Goal: Use online tool/utility: Utilize a website feature to perform a specific function

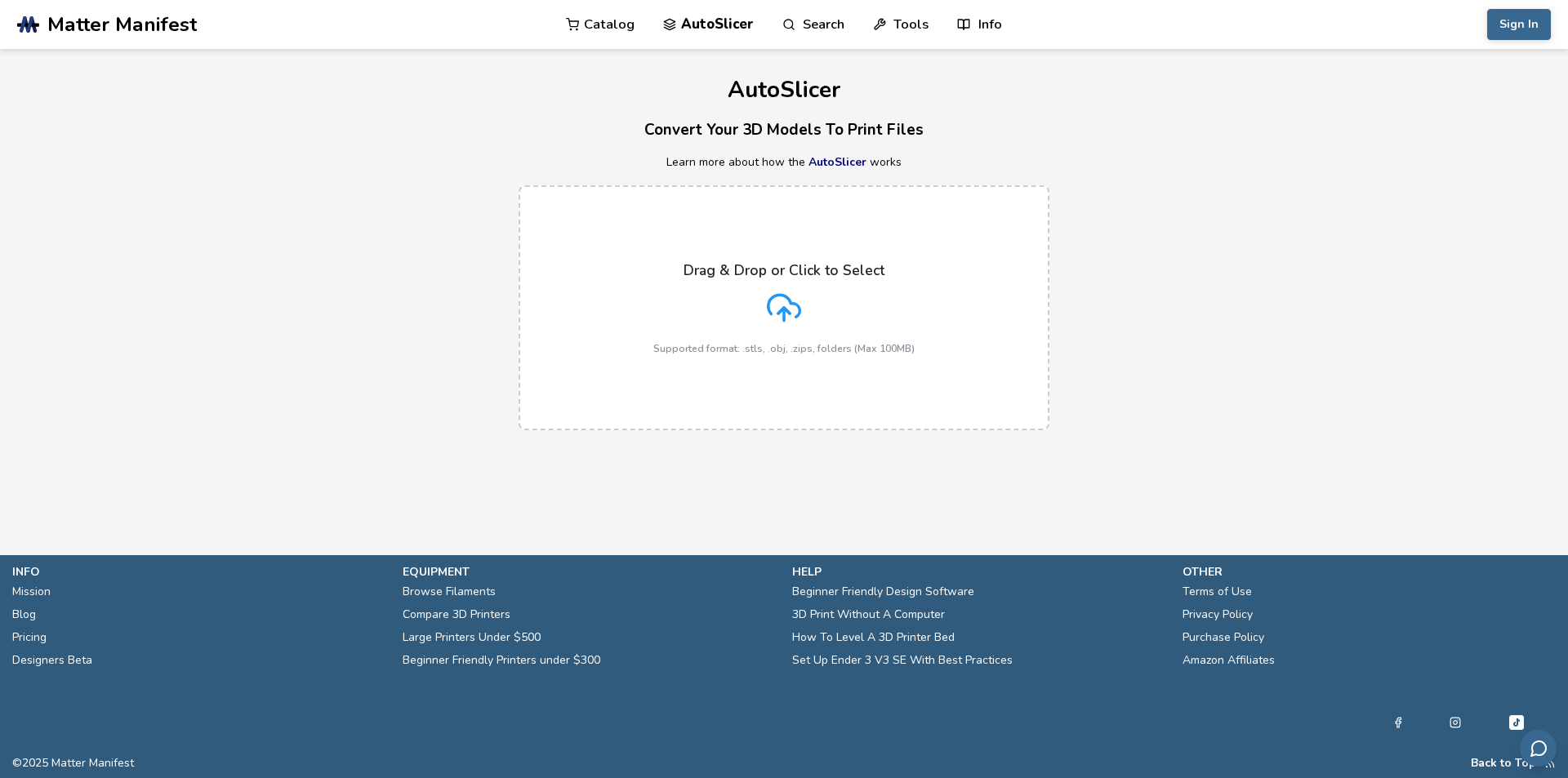
click at [744, 335] on div "Drag & Drop or Click to Select Supported format: .stls, .obj, .zips, folders (M…" at bounding box center [784, 308] width 261 height 92
click at [0, 0] on input "Drag & Drop or Click to Select Supported format: .stls, .obj, .zips, folders (M…" at bounding box center [0, 0] width 0 height 0
click at [1488, 30] on div "Sign In Catalog AutoSlicer Search Tools Info Catalog AutoSlicer Search Tools In…" at bounding box center [1366, 24] width 372 height 49
click at [1499, 27] on button "Sign In" at bounding box center [1519, 24] width 63 height 31
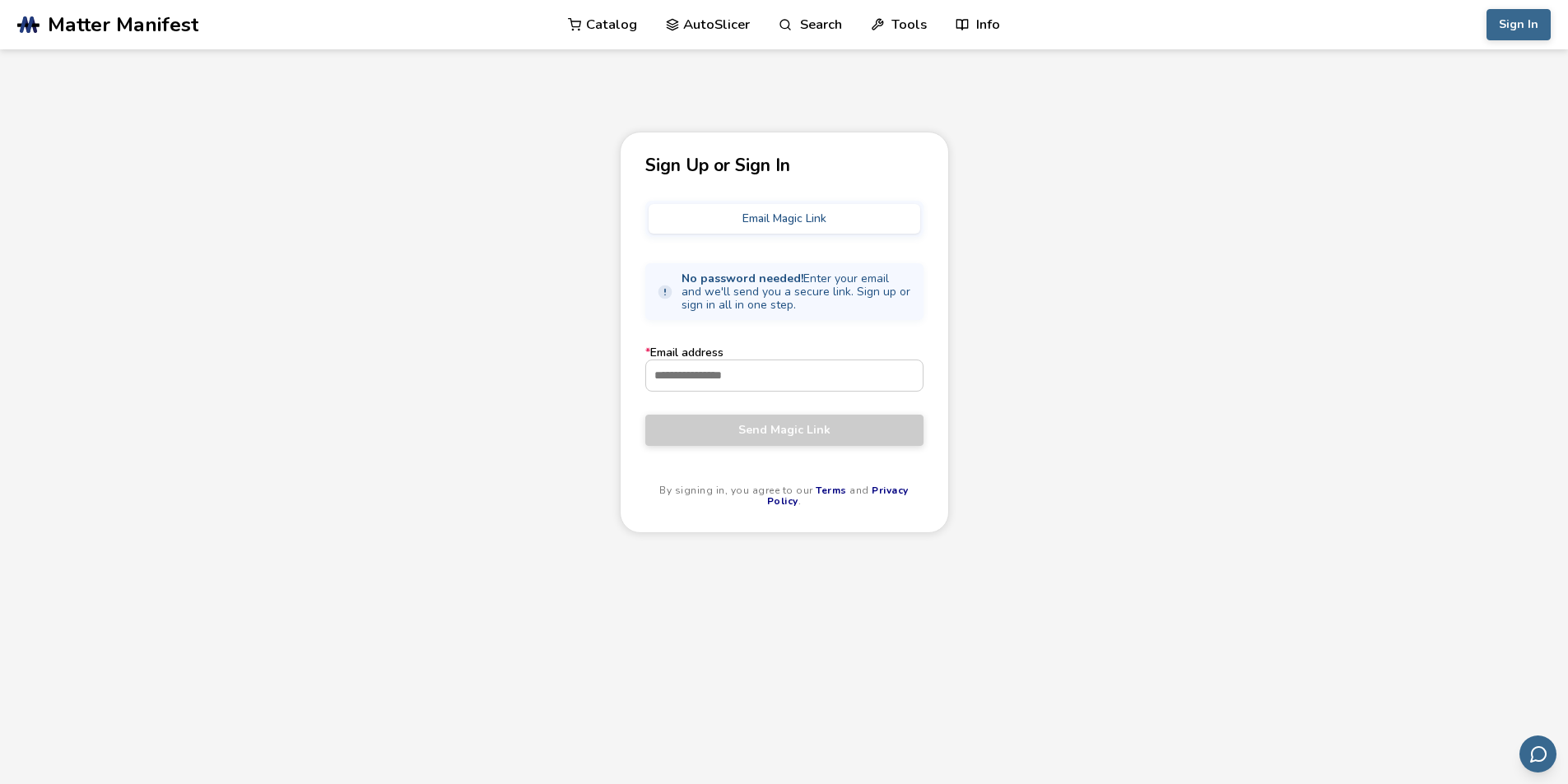
click at [759, 222] on button "Email Magic Link" at bounding box center [784, 219] width 271 height 30
click at [754, 388] on input "* Email address" at bounding box center [784, 375] width 277 height 30
type input "**********"
click at [645, 414] on button "Send Magic Link" at bounding box center [783, 430] width 278 height 31
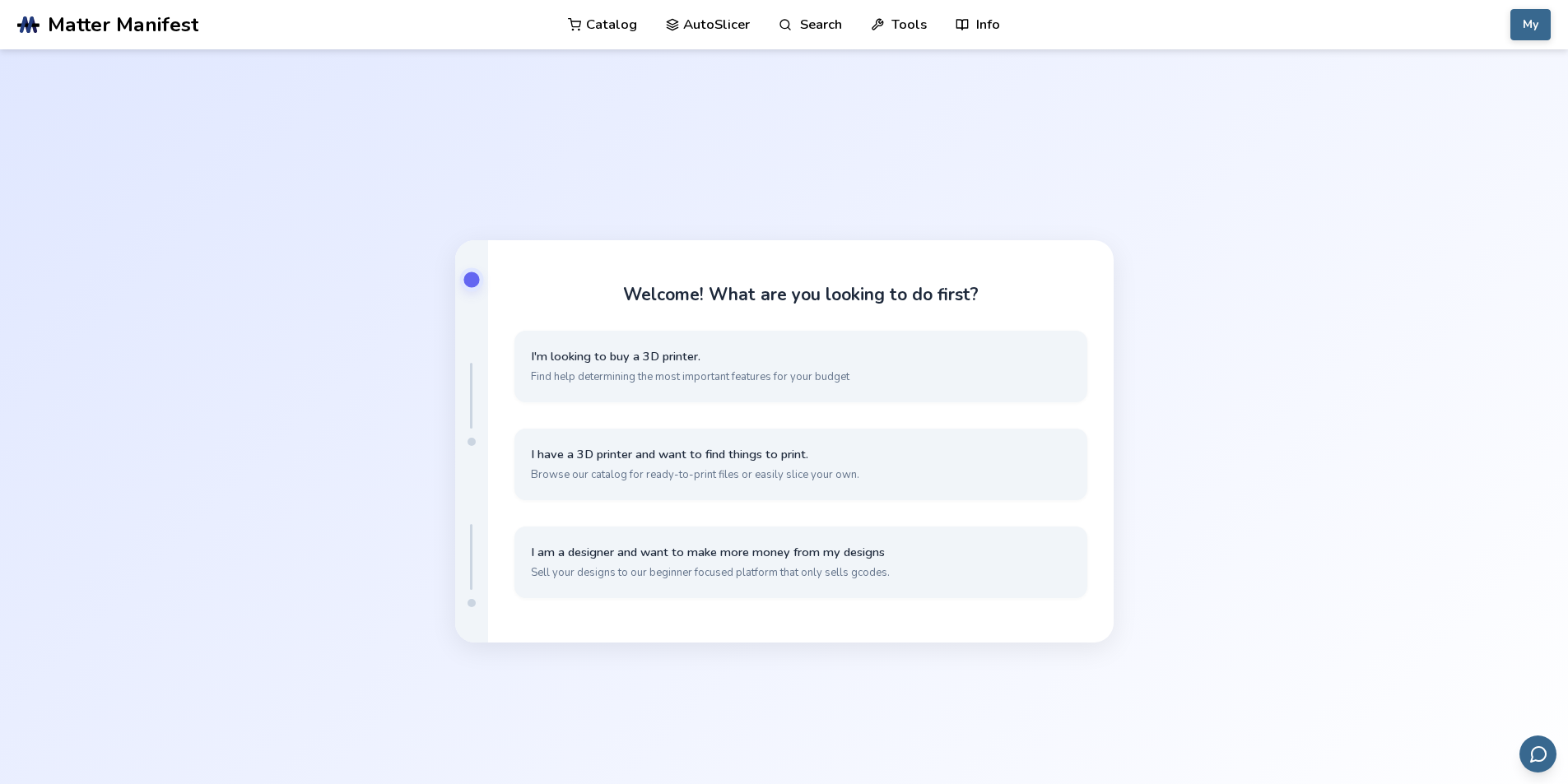
click at [716, 27] on link "AutoSlicer" at bounding box center [708, 25] width 85 height 49
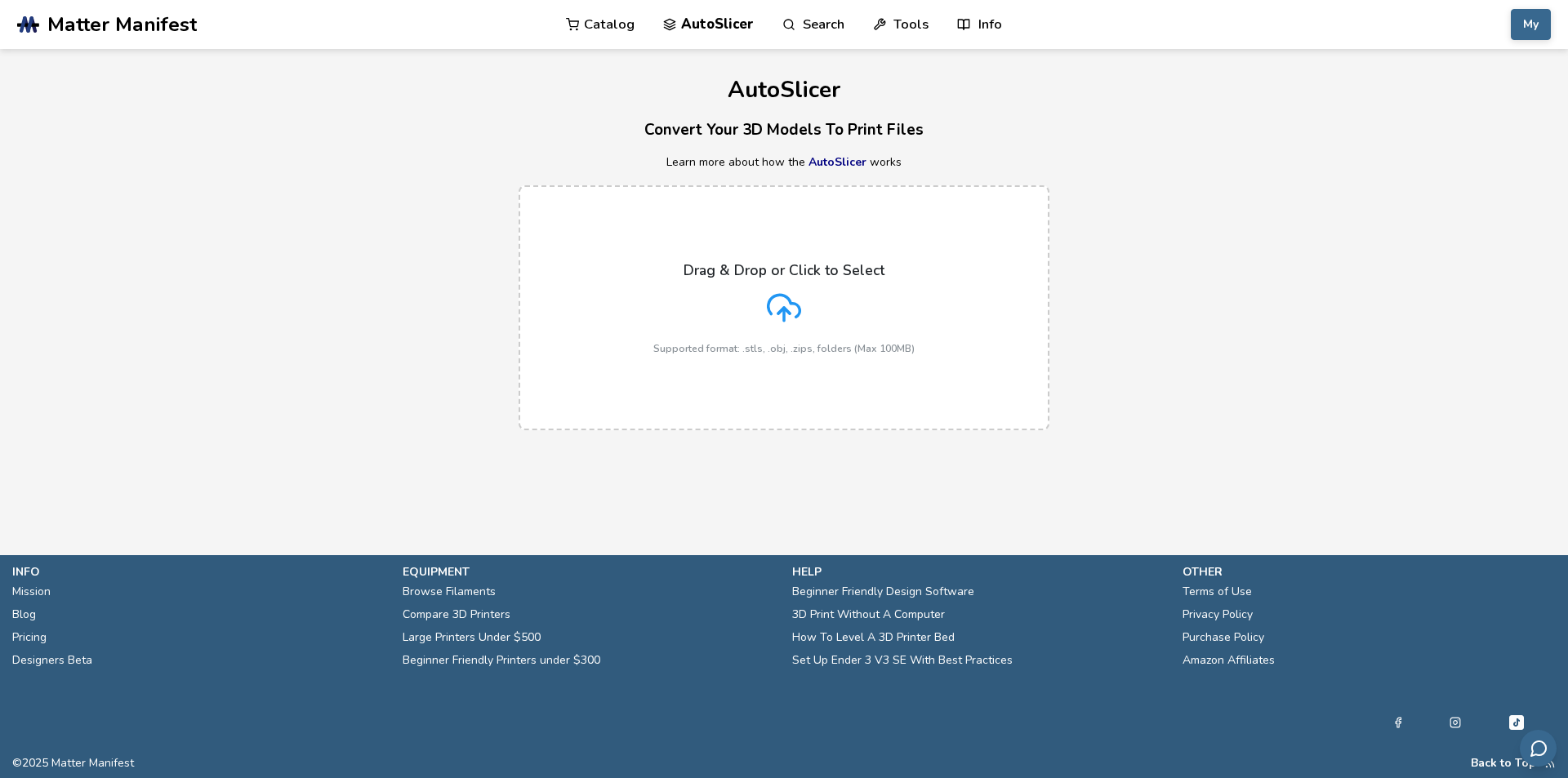
click at [674, 278] on div "Drag & Drop or Click to Select Supported format: .stls, .obj, .zips, folders (M…" at bounding box center [784, 308] width 261 height 92
click at [0, 0] on input "Drag & Drop or Click to Select Supported format: .stls, .obj, .zips, folders (M…" at bounding box center [0, 0] width 0 height 0
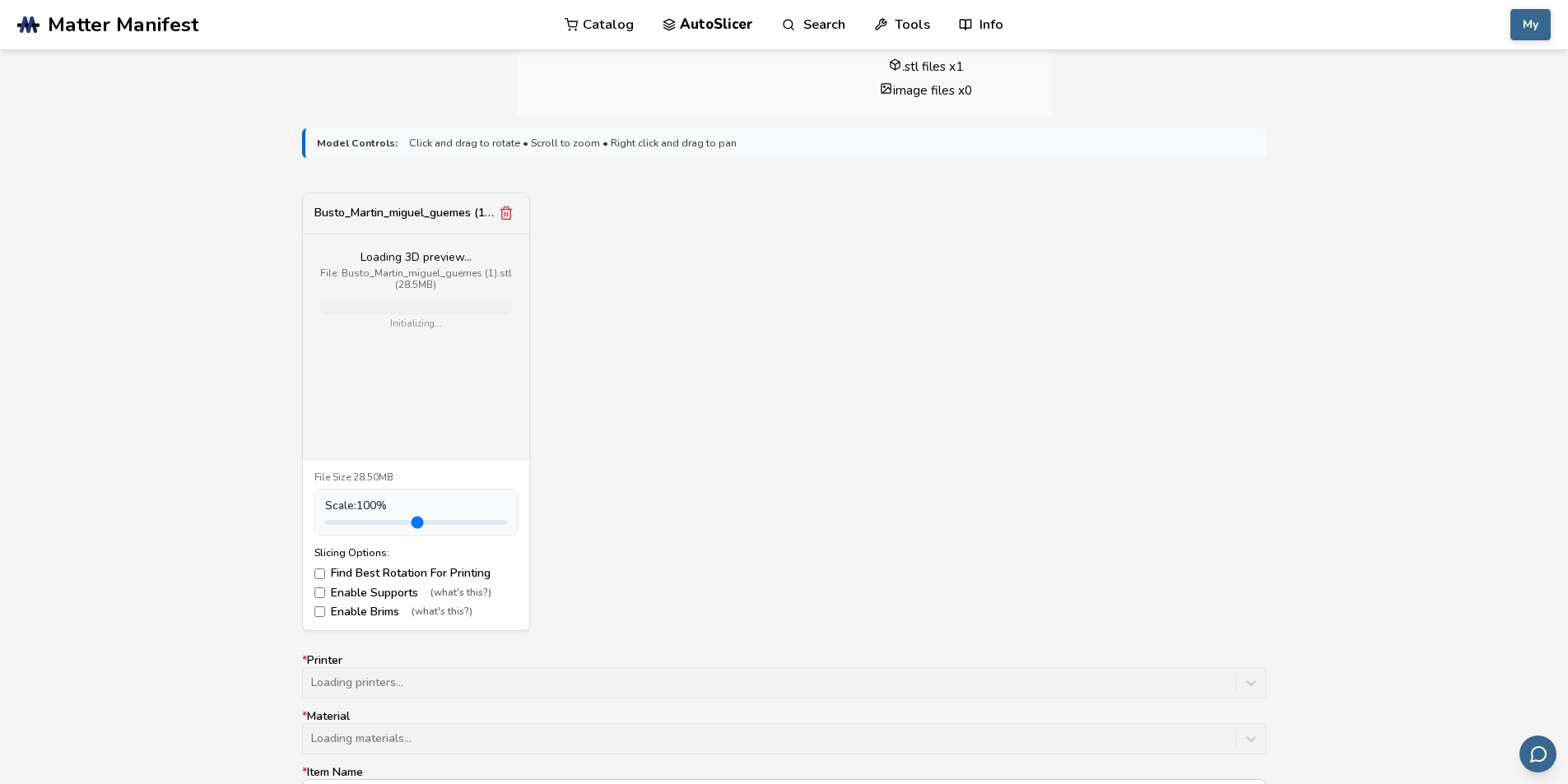
scroll to position [1055, 0]
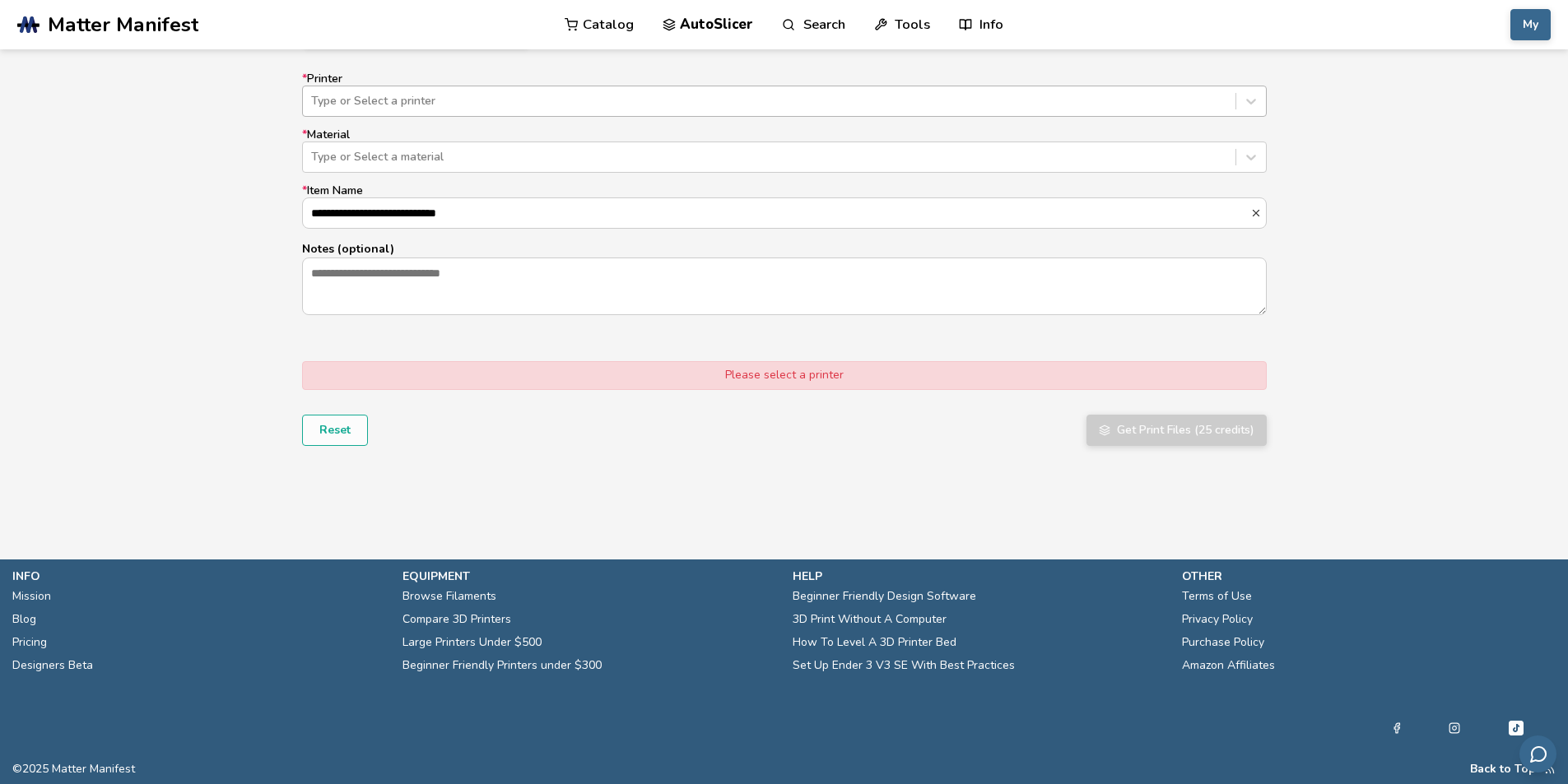
click at [477, 100] on div at bounding box center [769, 101] width 916 height 16
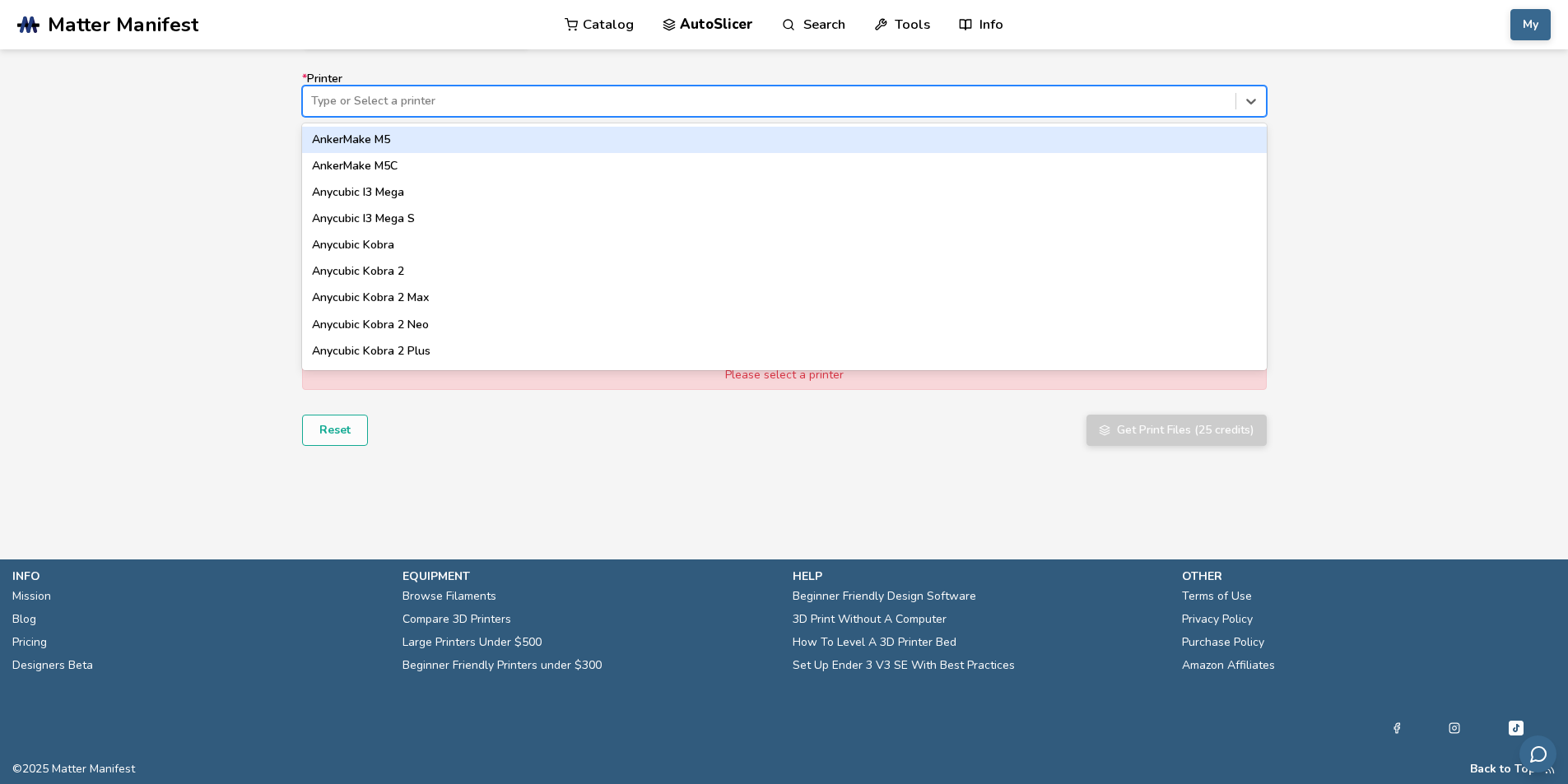
click at [438, 112] on div "Type or Select a printer" at bounding box center [769, 101] width 932 height 23
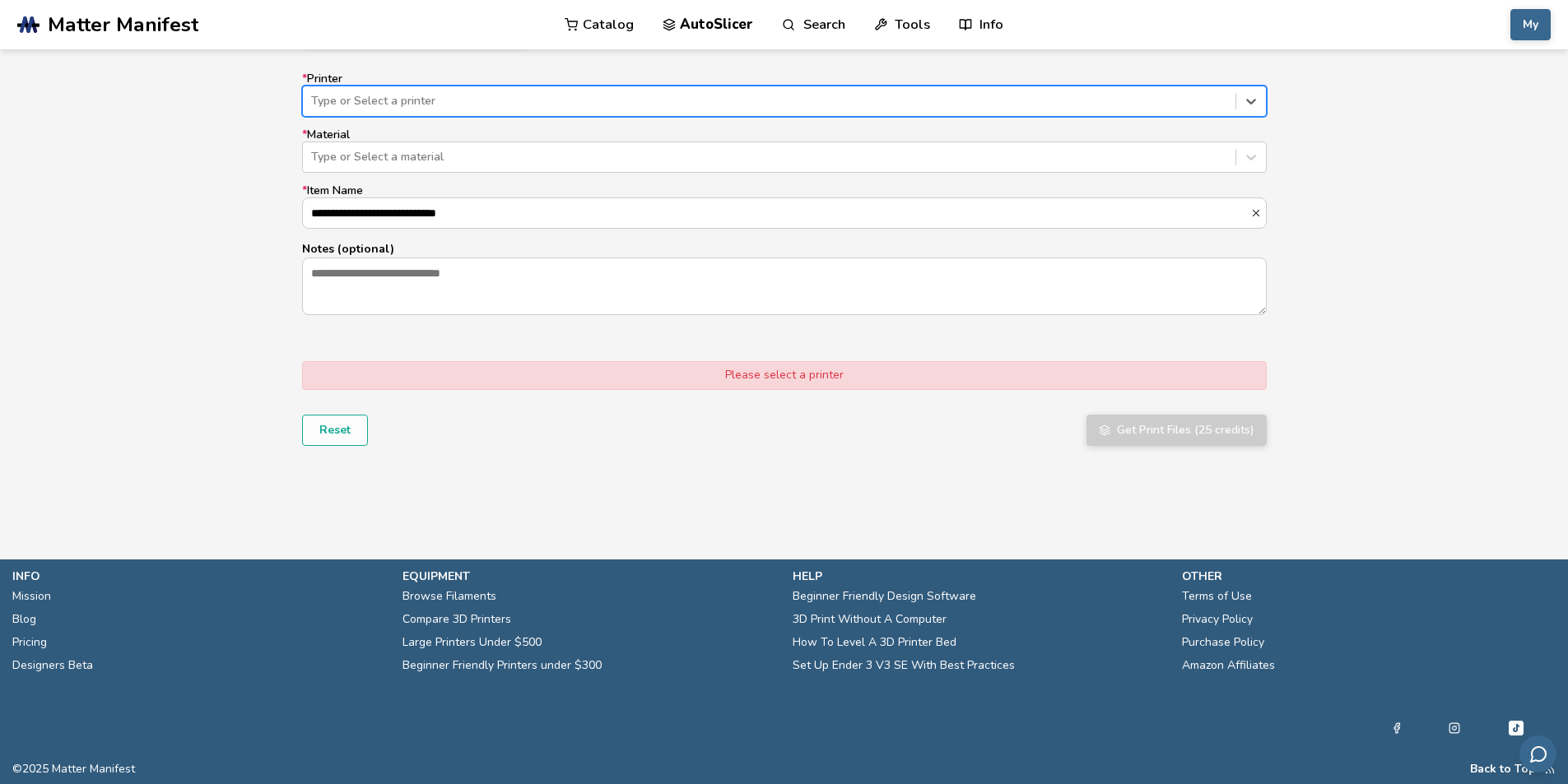
click at [393, 113] on div "Type or Select a printer" at bounding box center [784, 101] width 964 height 31
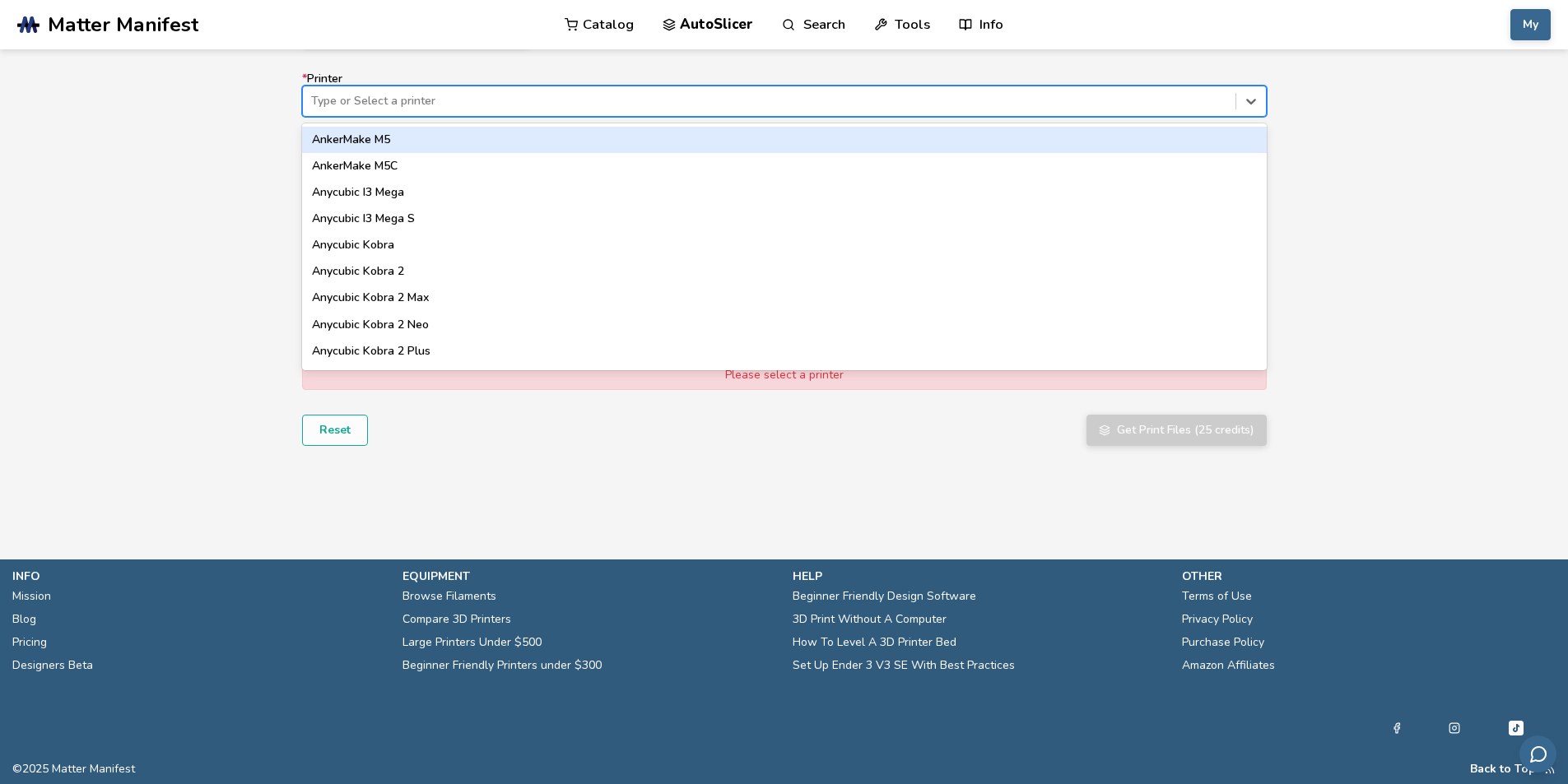
click at [394, 100] on div at bounding box center [769, 101] width 916 height 16
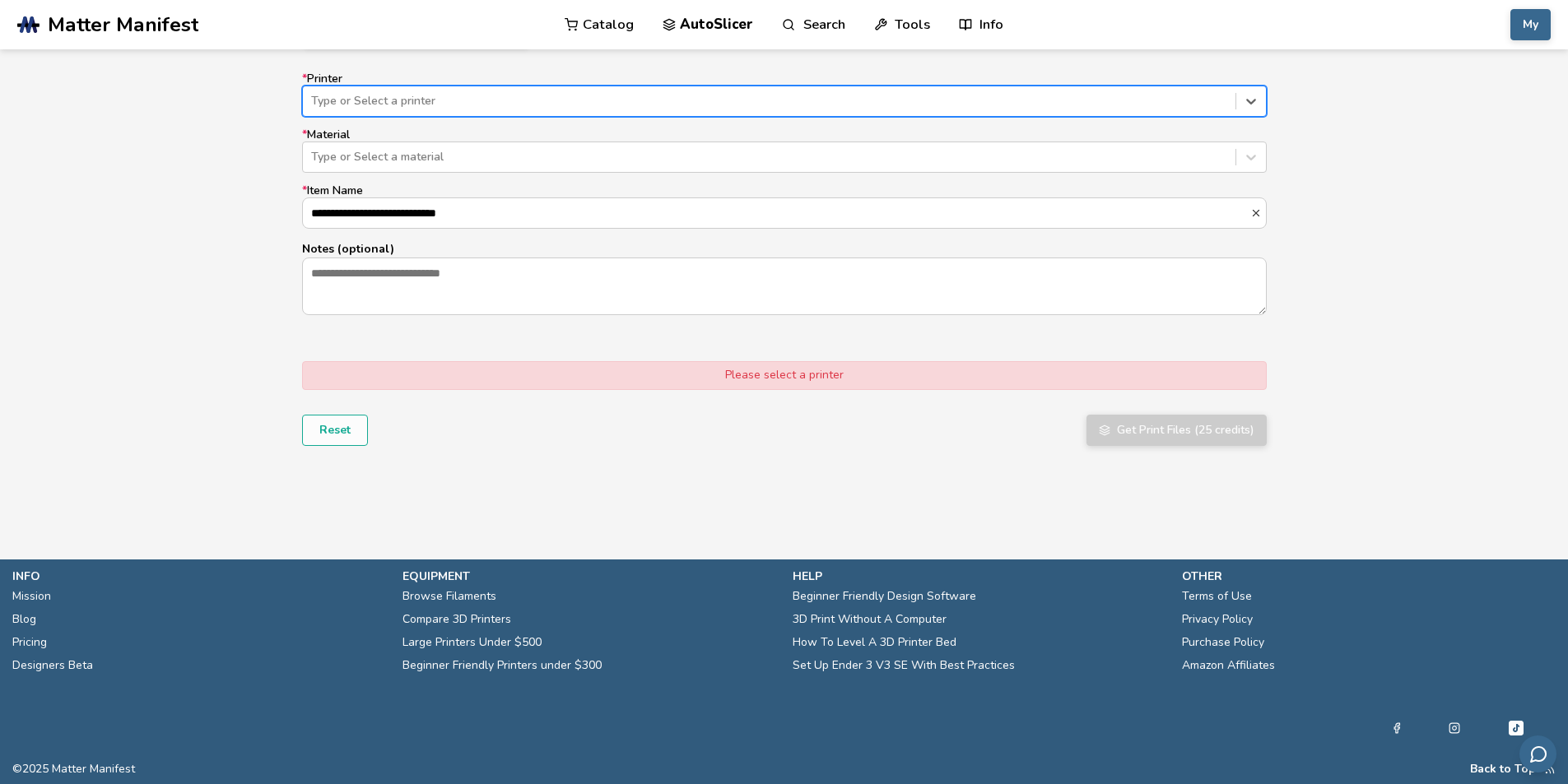
click at [394, 98] on div at bounding box center [769, 101] width 916 height 16
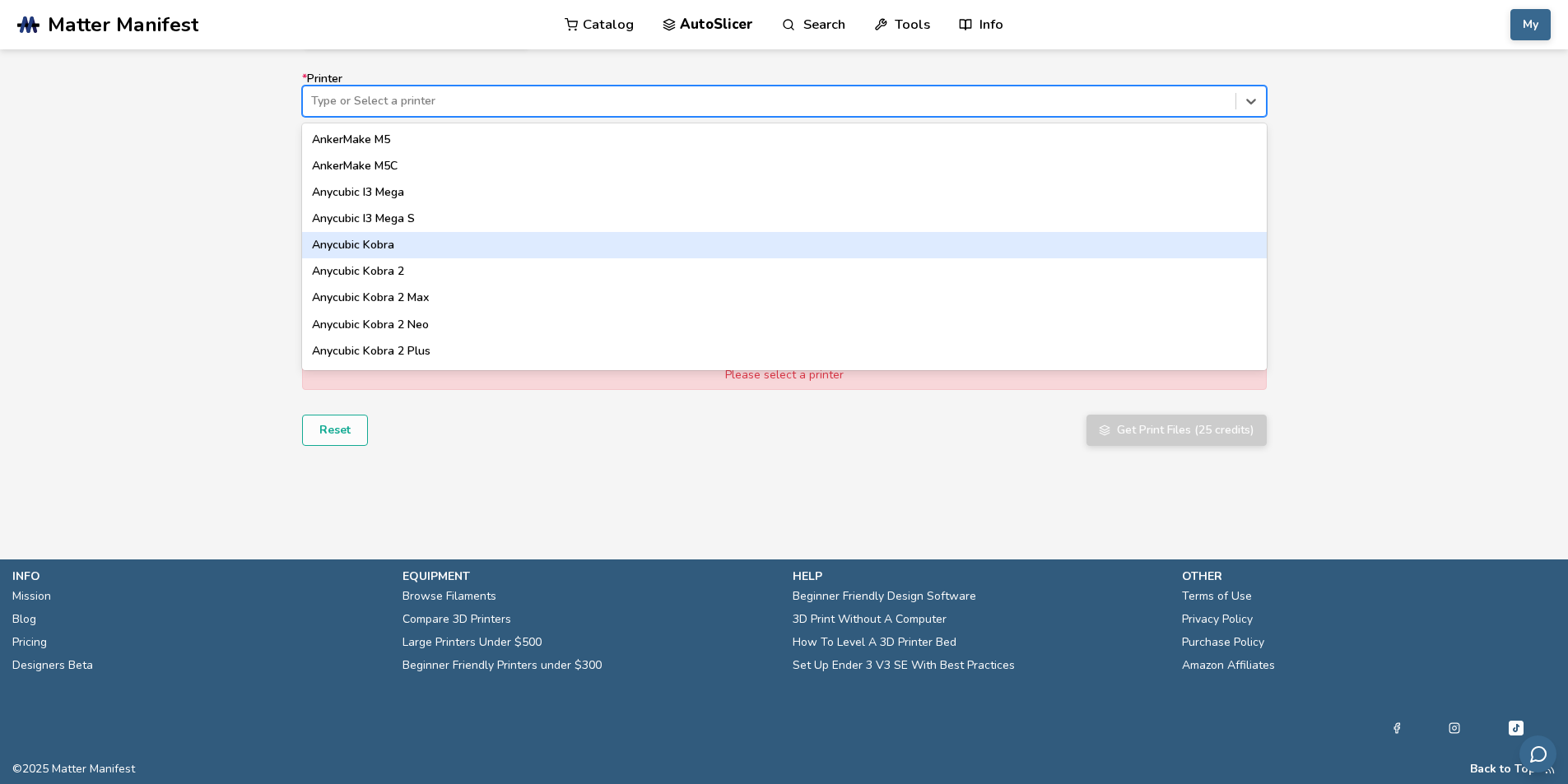
click at [381, 496] on div "Bambu Lab A1 Mini" at bounding box center [784, 509] width 964 height 26
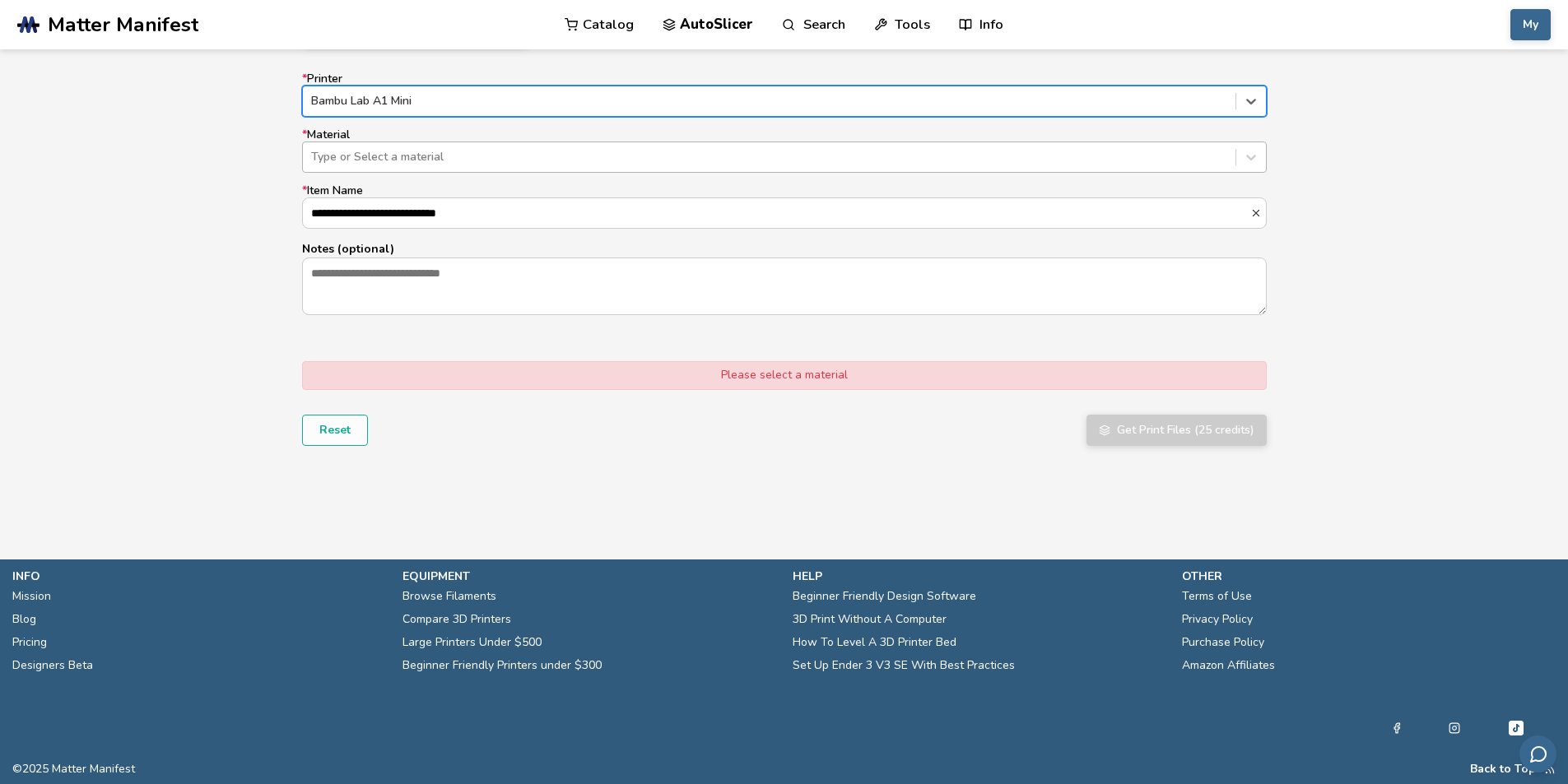
click at [337, 144] on div "Type or Select a material" at bounding box center [784, 157] width 964 height 31
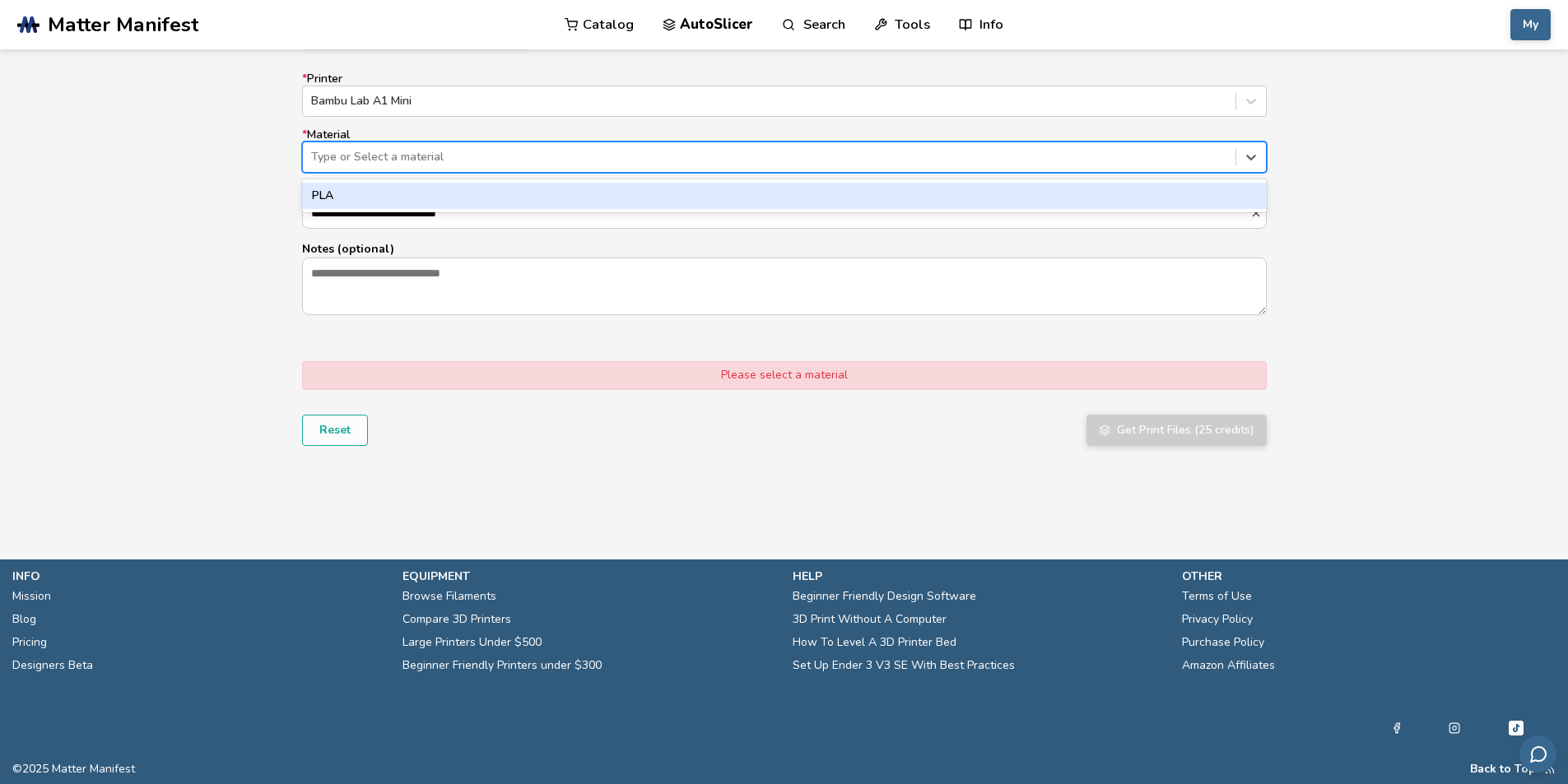
click at [335, 195] on div "PLA" at bounding box center [784, 196] width 964 height 26
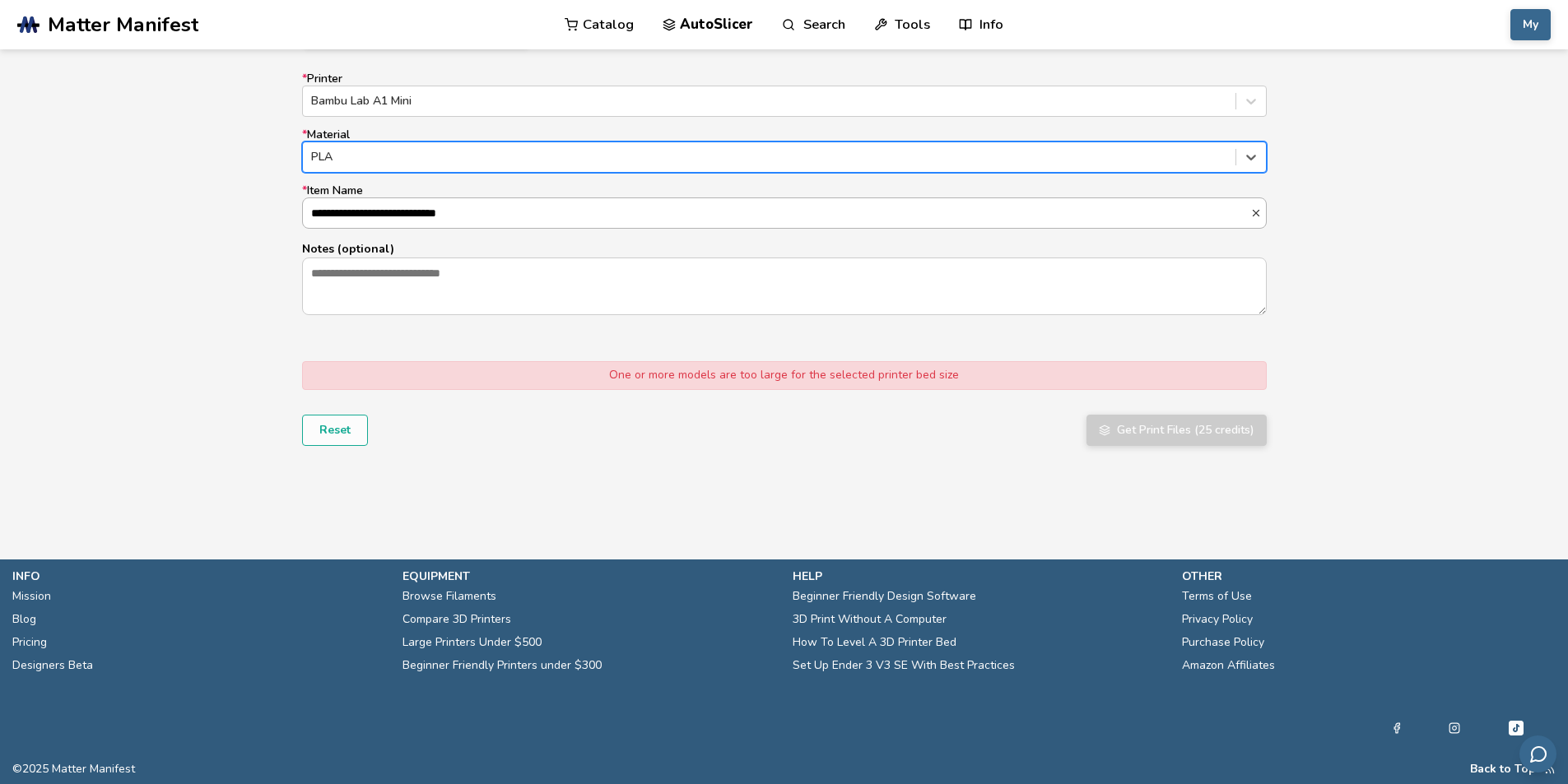
click at [343, 218] on input "**********" at bounding box center [777, 213] width 947 height 30
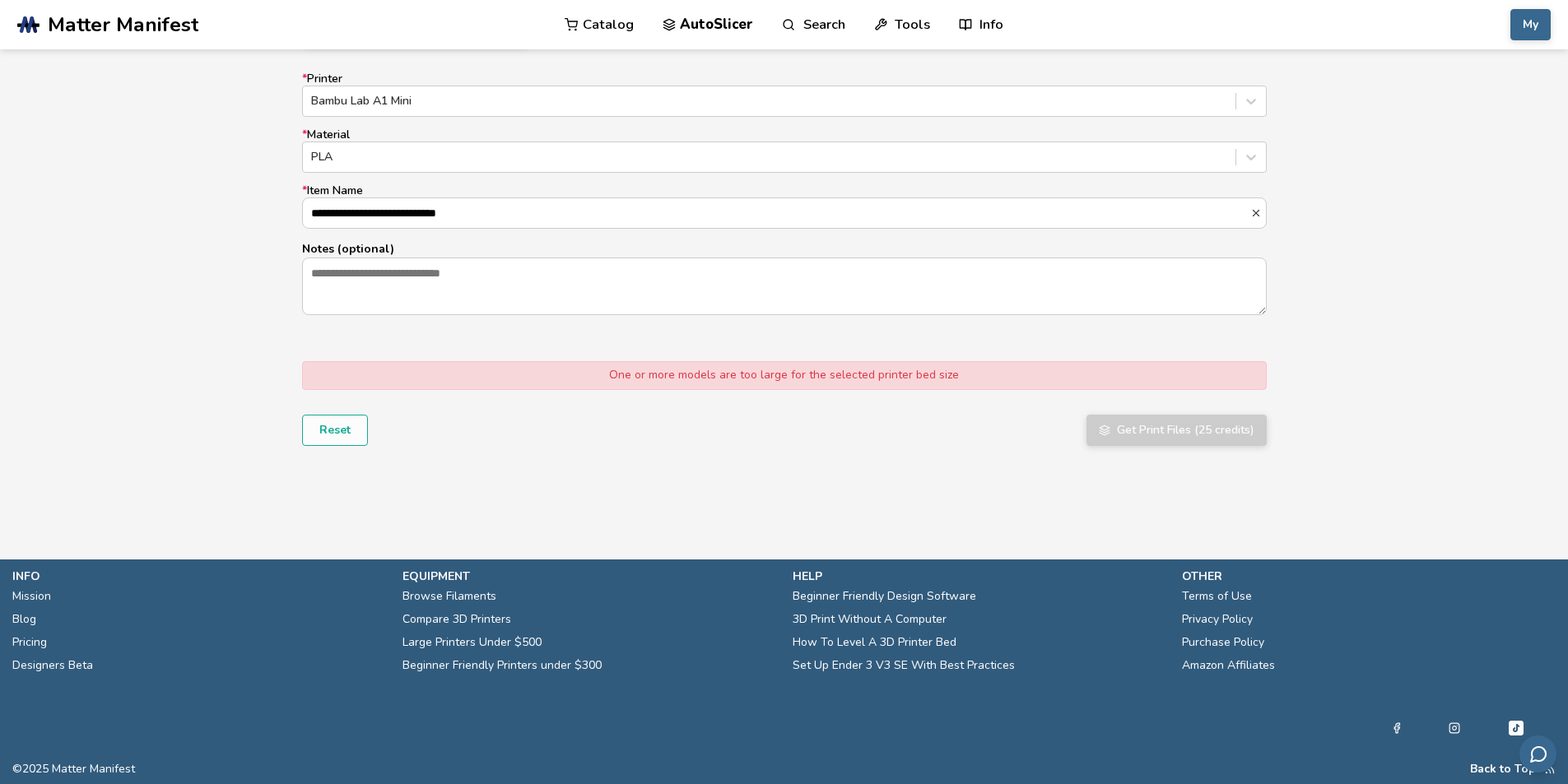
click at [285, 264] on div "**********" at bounding box center [784, 22] width 1568 height 975
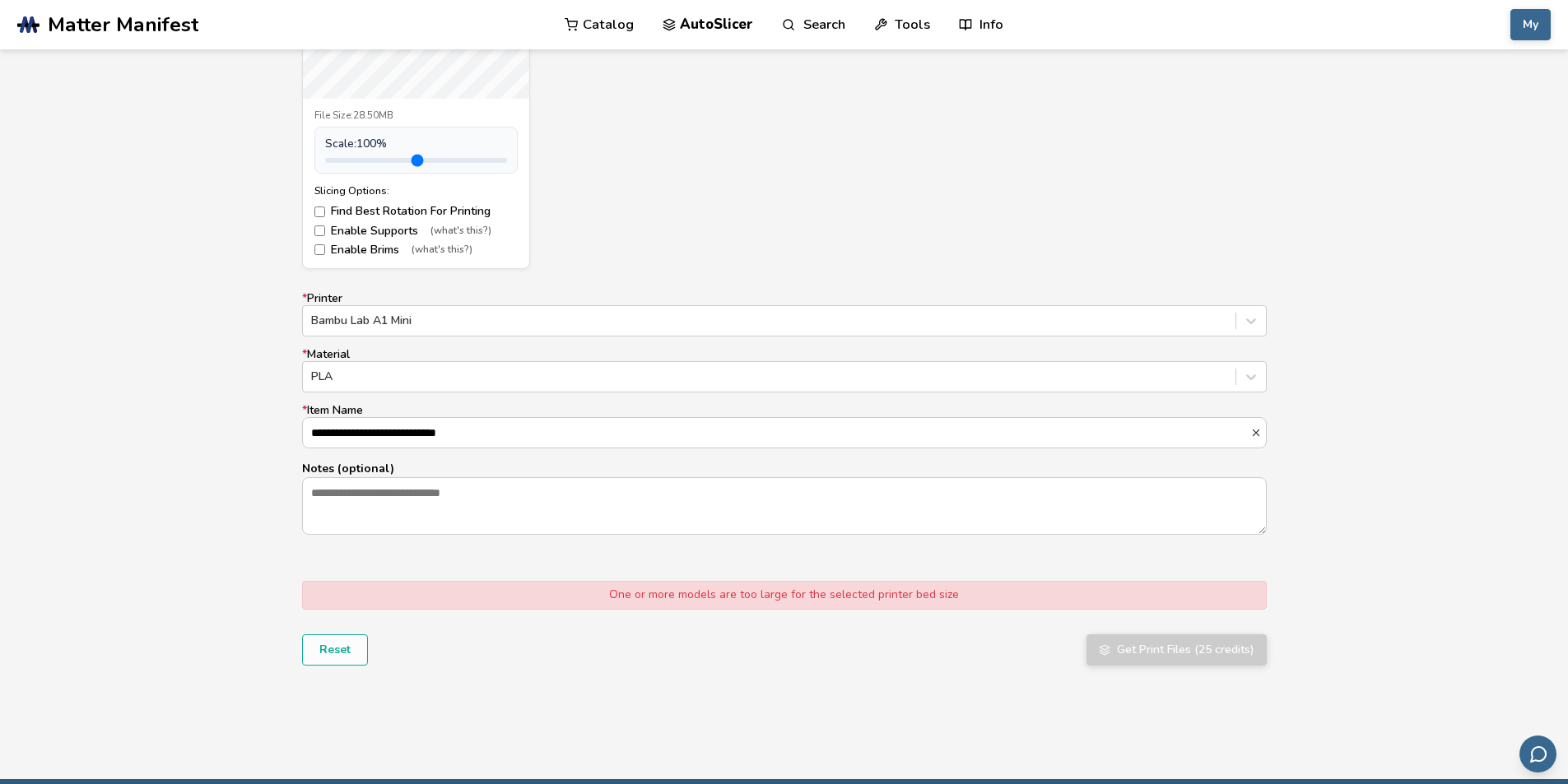
scroll to position [617, 0]
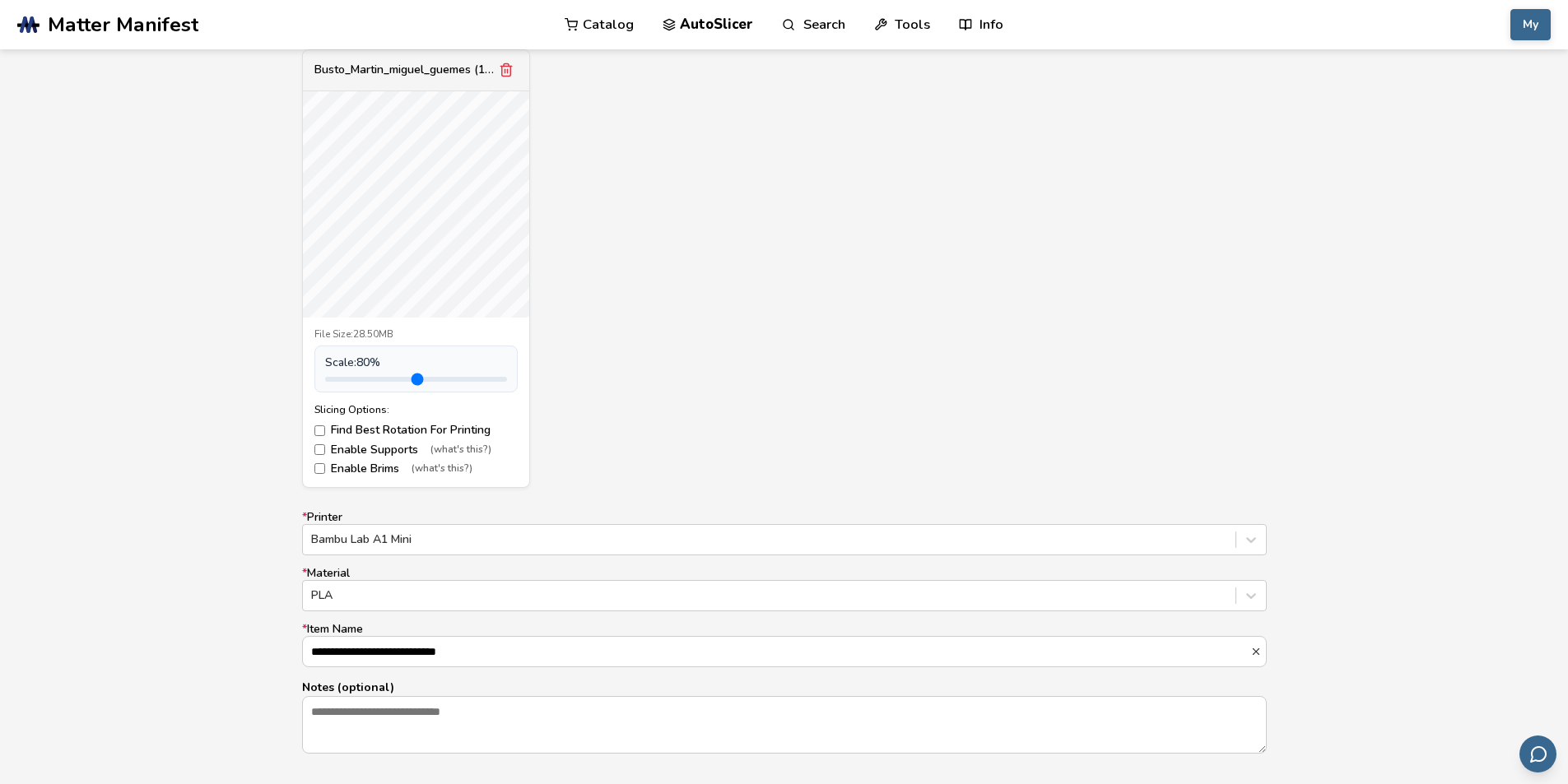
click at [355, 382] on input "range" at bounding box center [416, 379] width 182 height 5
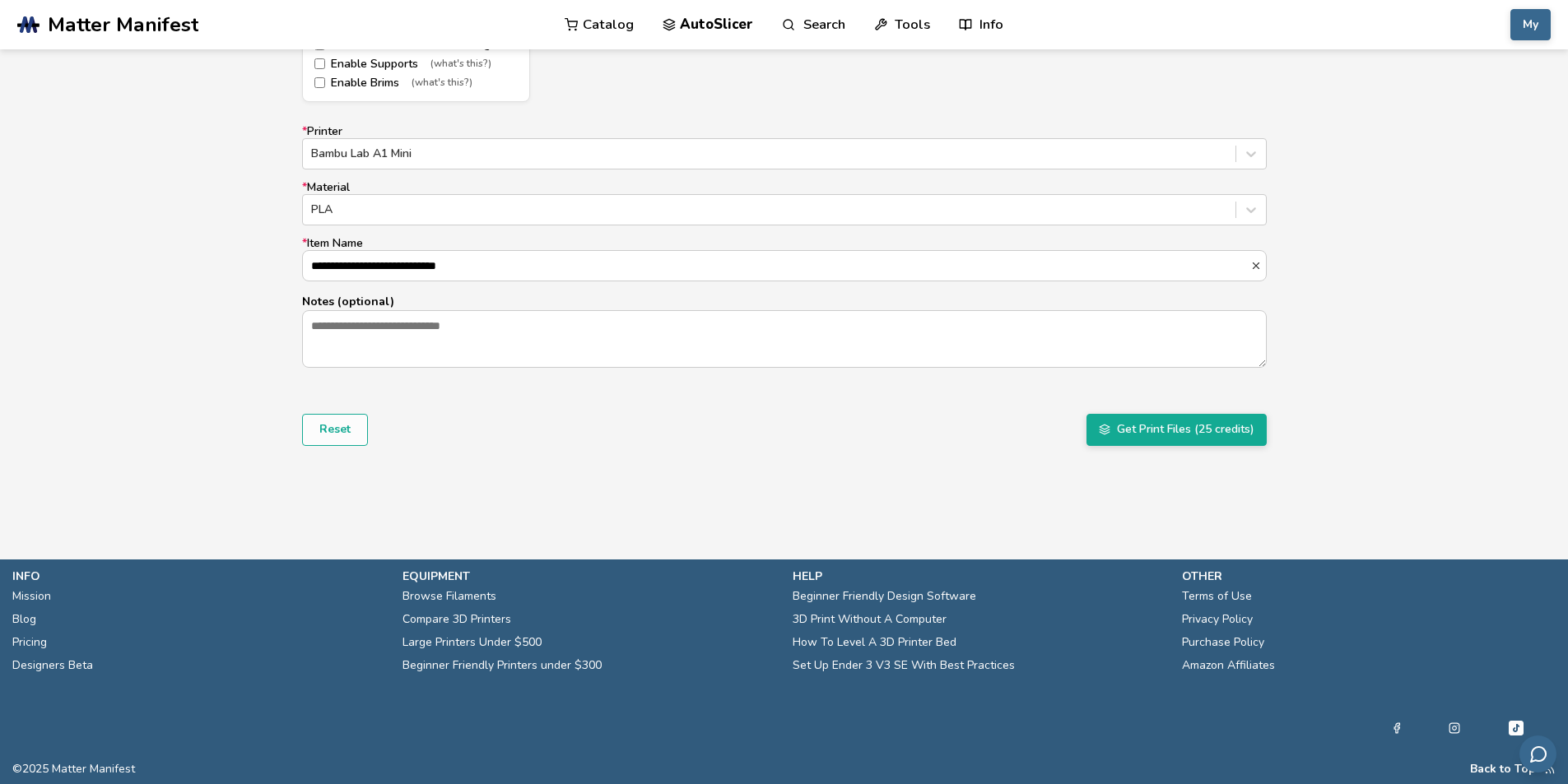
scroll to position [783, 0]
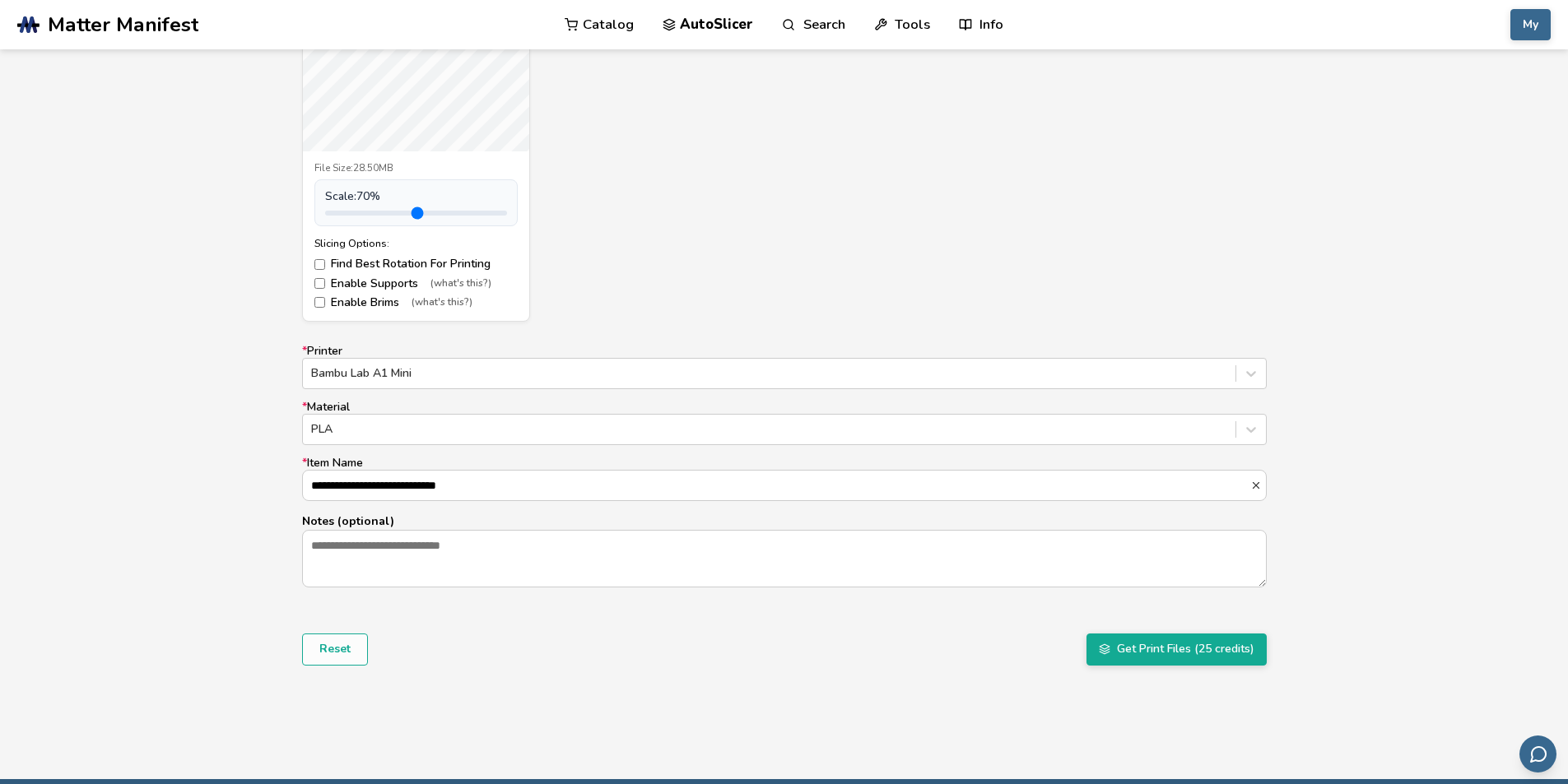
click at [351, 216] on input "range" at bounding box center [416, 212] width 182 height 5
type input "***"
click at [354, 215] on input "range" at bounding box center [416, 212] width 182 height 5
click at [704, 266] on div "Busto_Martin_miguel_guemes (1).stl File Size: 28.50MB Scale: 80 % Slicing Optio…" at bounding box center [784, 103] width 964 height 439
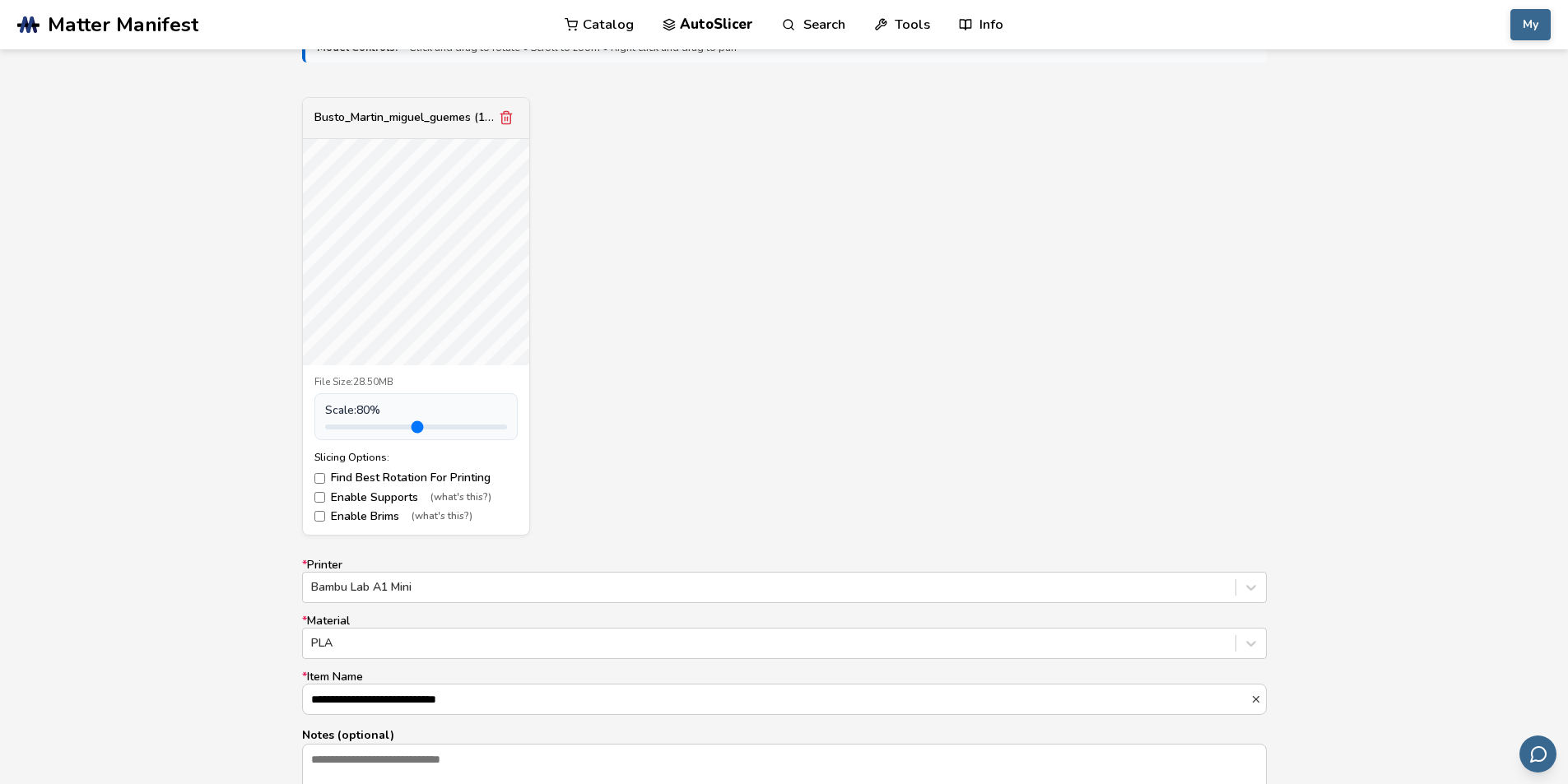
scroll to position [1003, 0]
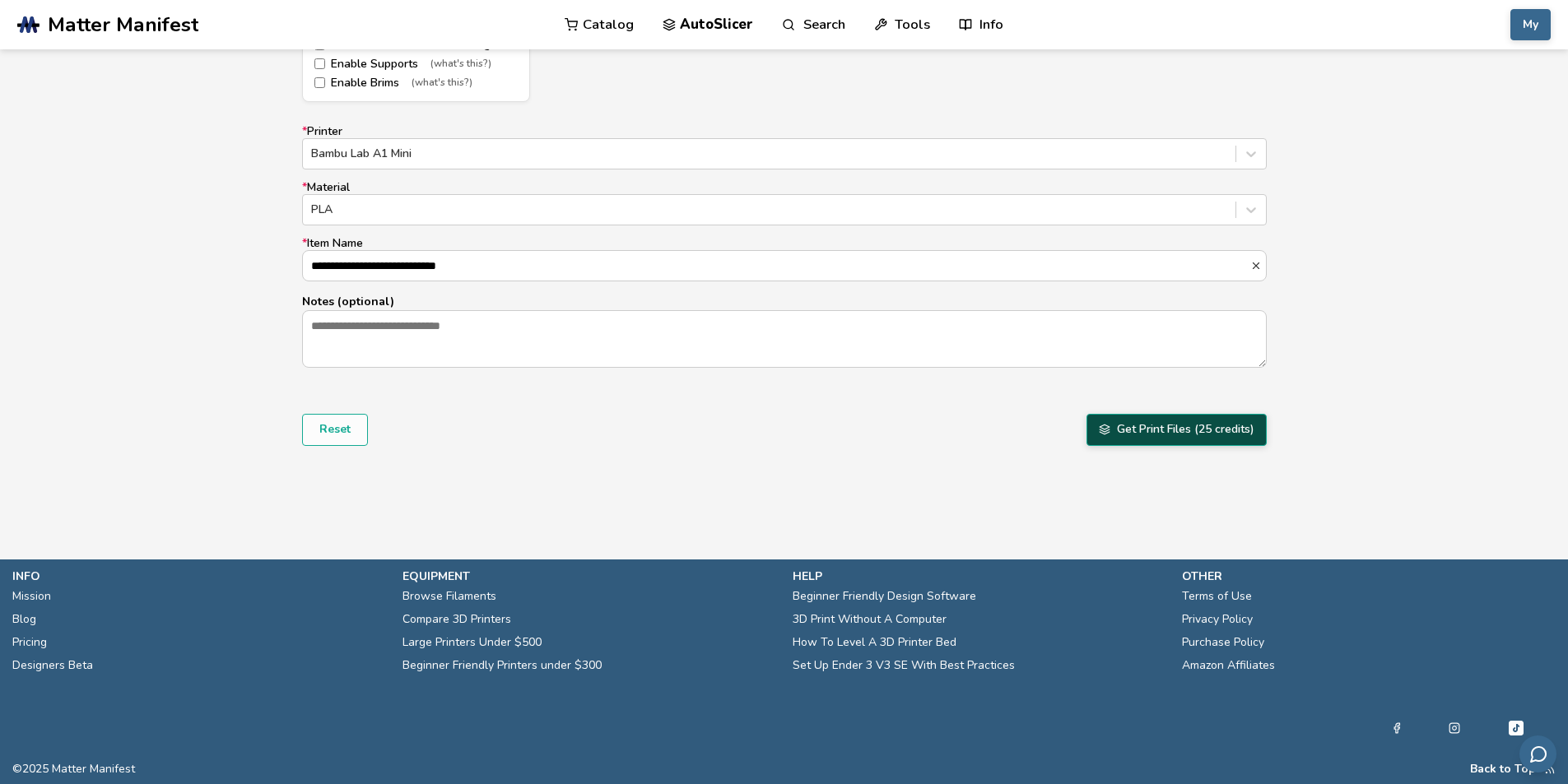
click at [1123, 433] on button "Get Print Files (25 credits)" at bounding box center [1176, 430] width 180 height 31
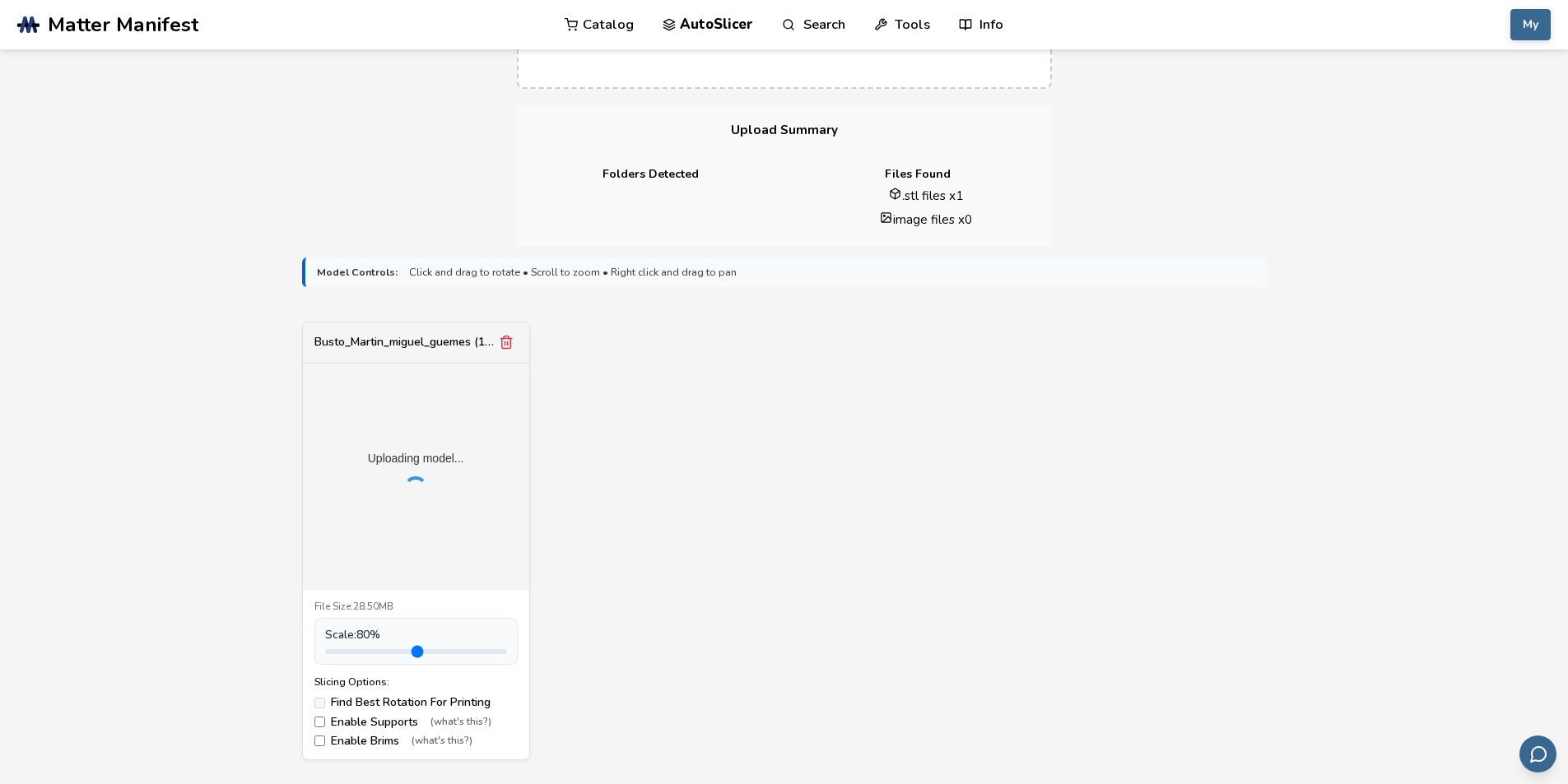
scroll to position [565, 0]
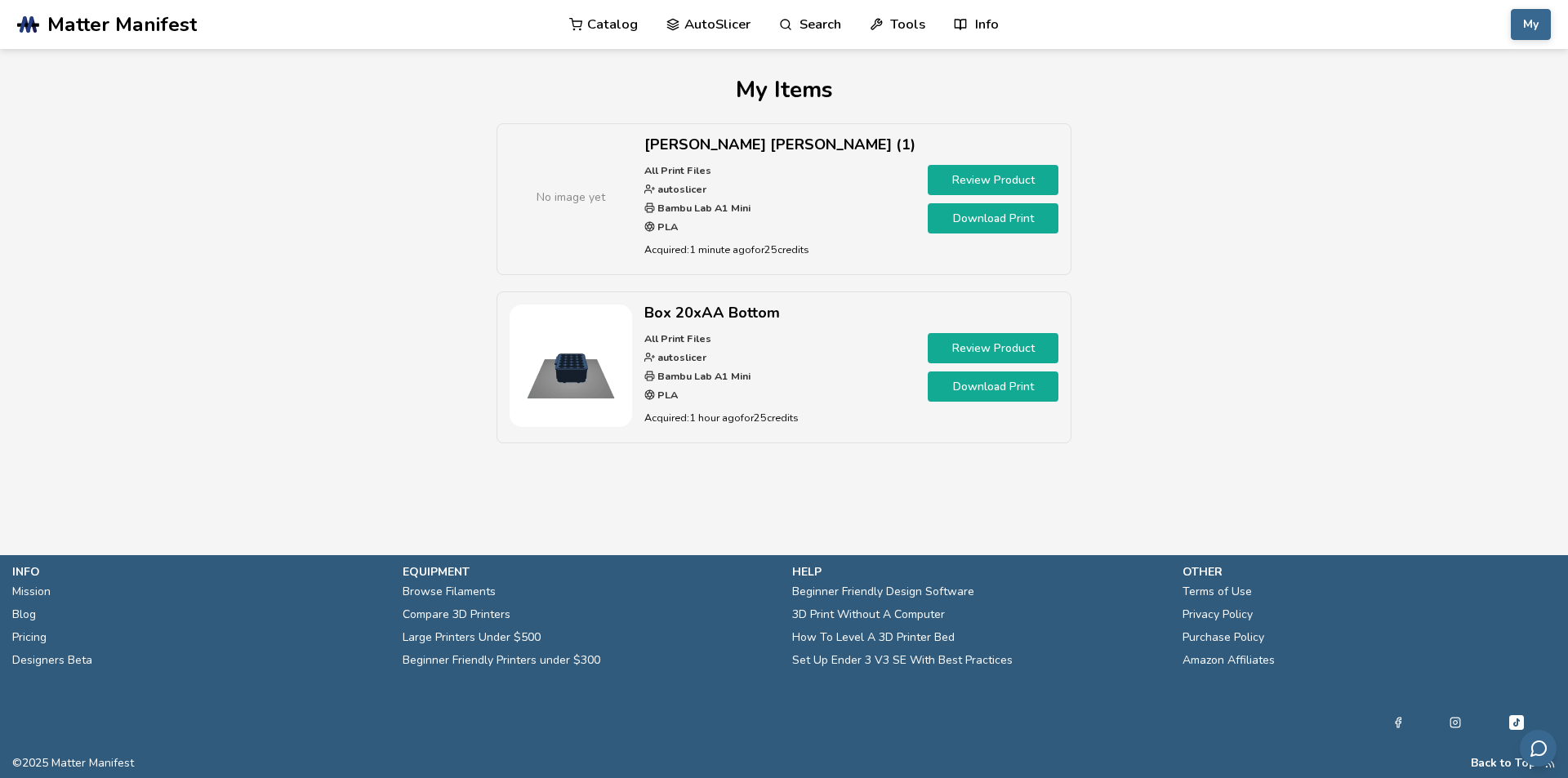
click at [962, 229] on link "Download Print" at bounding box center [993, 218] width 131 height 30
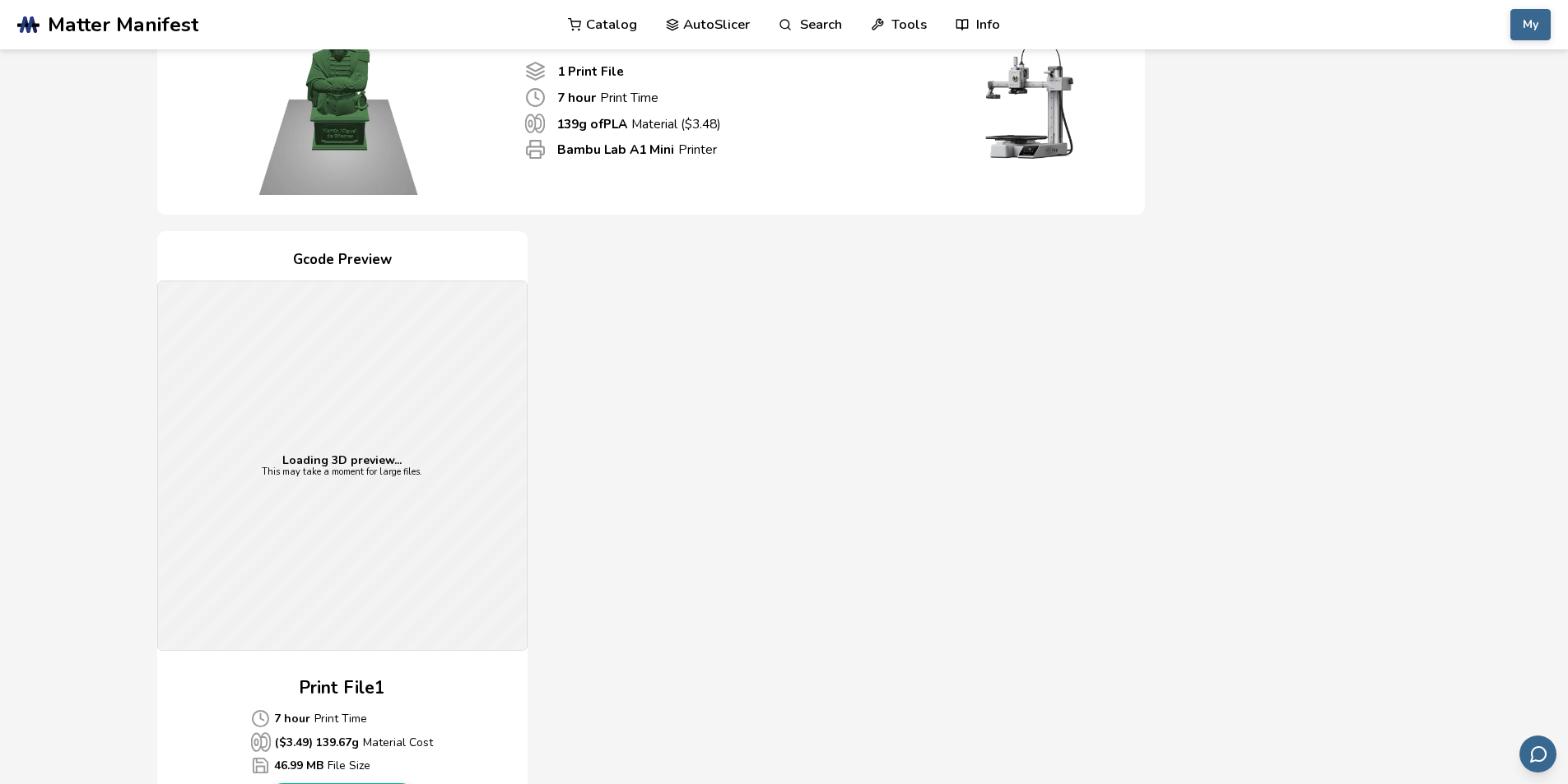
scroll to position [219, 0]
